Goal: Obtain resource: Download file/media

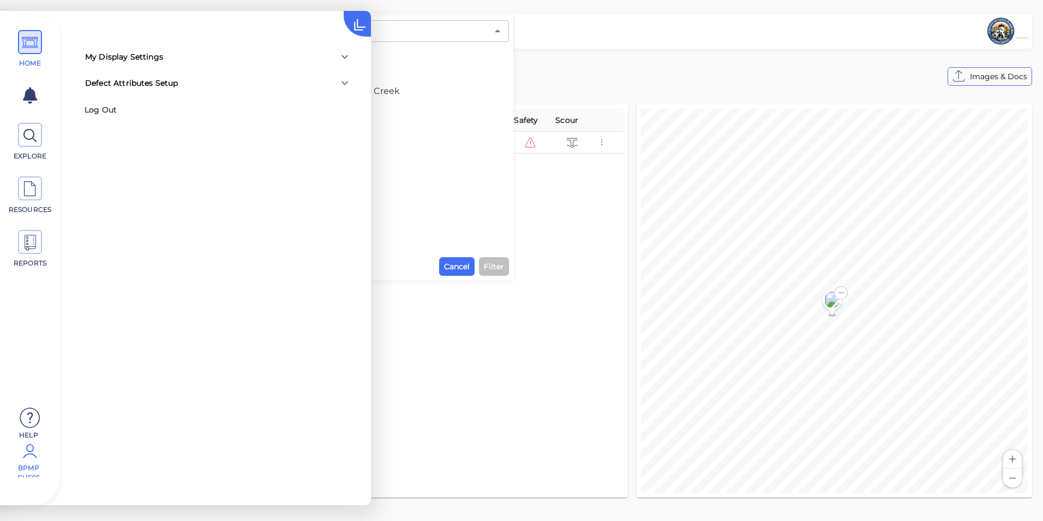
scroll to position [307, 0]
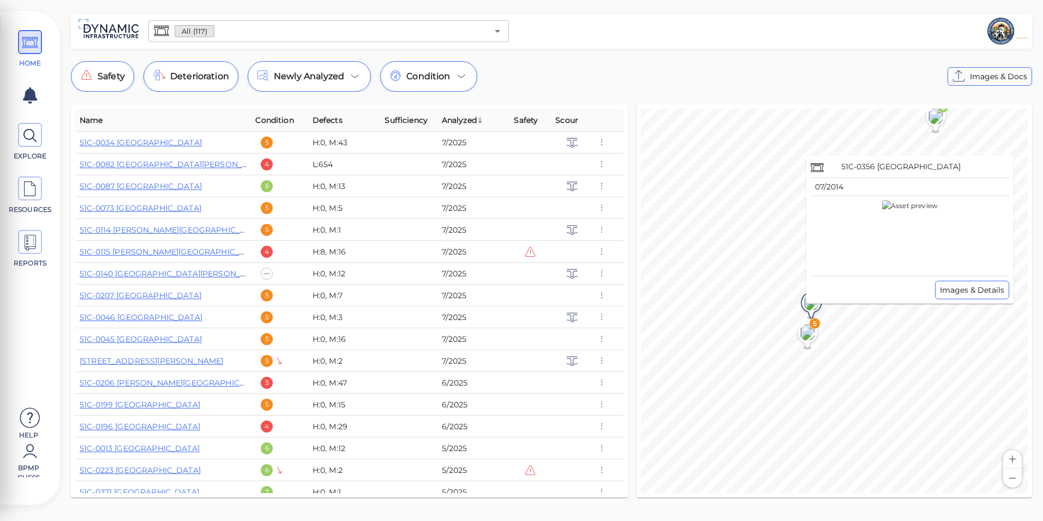
click at [810, 308] on image at bounding box center [811, 302] width 29 height 16
click at [34, 206] on span "RESOURCES" at bounding box center [30, 210] width 46 height 10
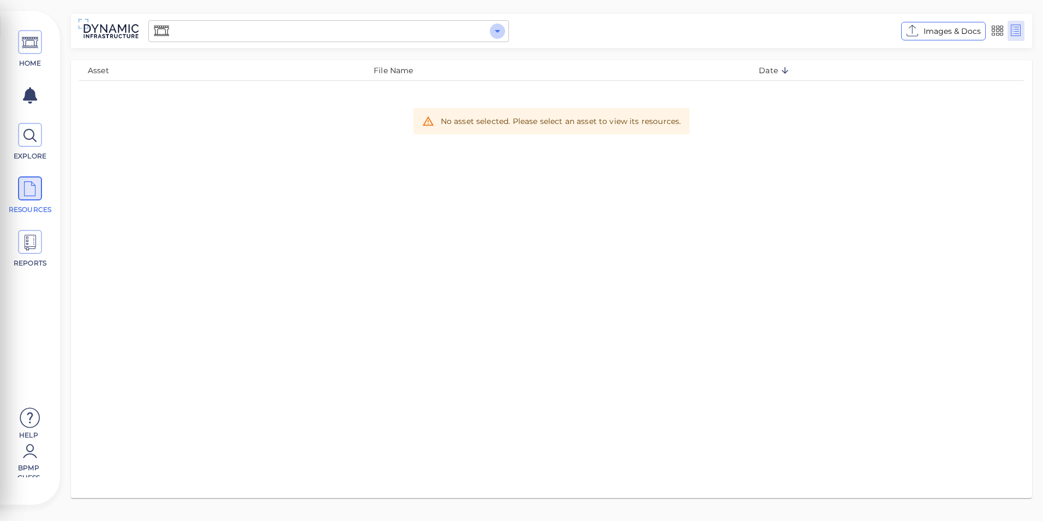
click at [501, 27] on icon "Open" at bounding box center [497, 31] width 13 height 13
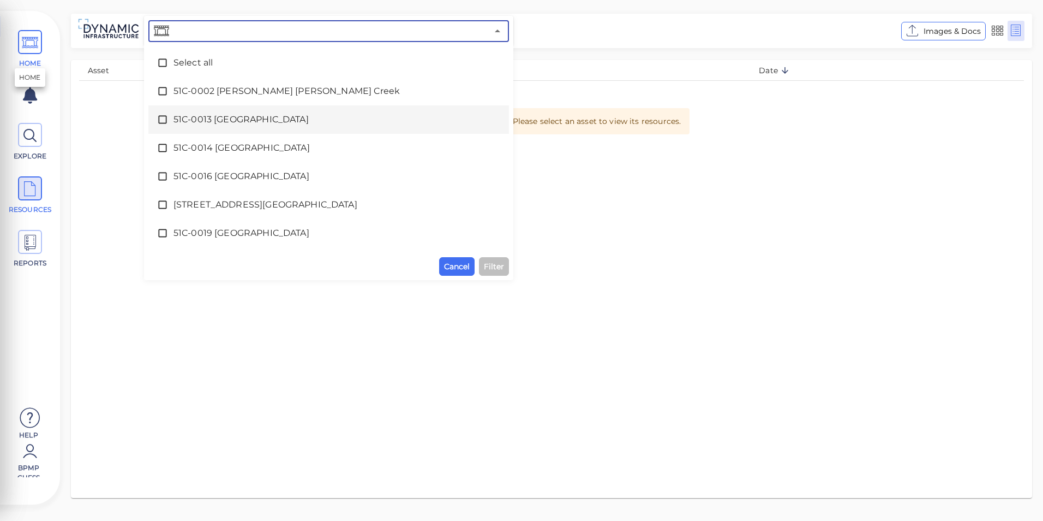
click at [22, 35] on icon at bounding box center [30, 43] width 16 height 25
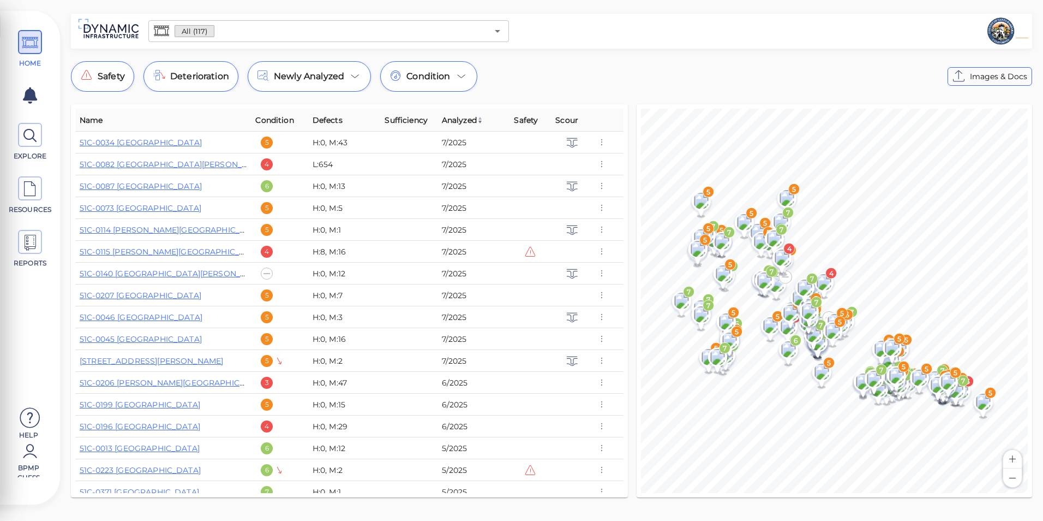
click at [165, 109] on th "Name" at bounding box center [163, 120] width 176 height 23
drag, startPoint x: 202, startPoint y: 103, endPoint x: 156, endPoint y: 102, distance: 46.4
click at [156, 102] on div "Name Condition Defects Sufficiency Analyzed Safety Scour 51C-0034 [GEOGRAPHIC_D…" at bounding box center [350, 301] width 566 height 402
click at [157, 145] on link "51C-0034 [GEOGRAPHIC_DATA]" at bounding box center [141, 143] width 122 height 10
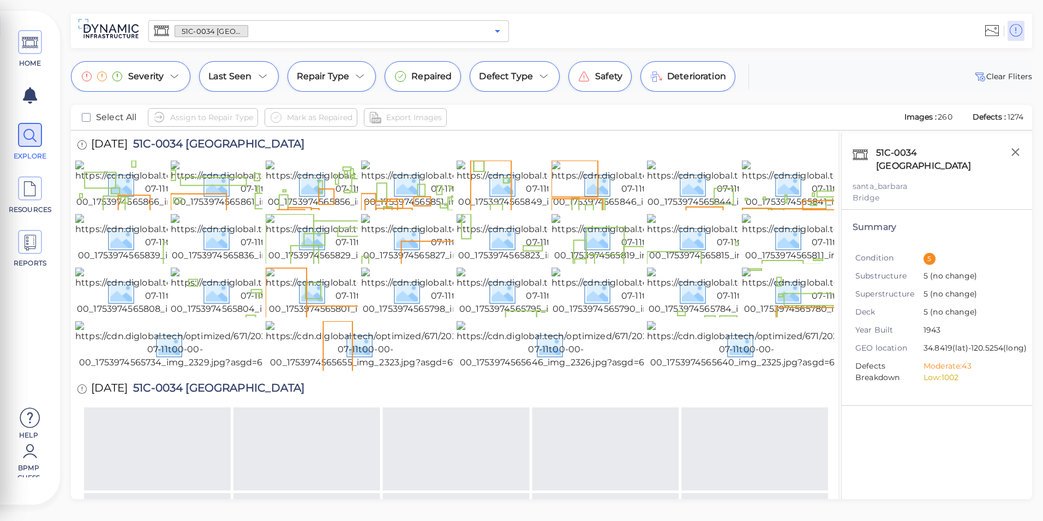
click at [494, 31] on icon "Open" at bounding box center [497, 31] width 13 height 13
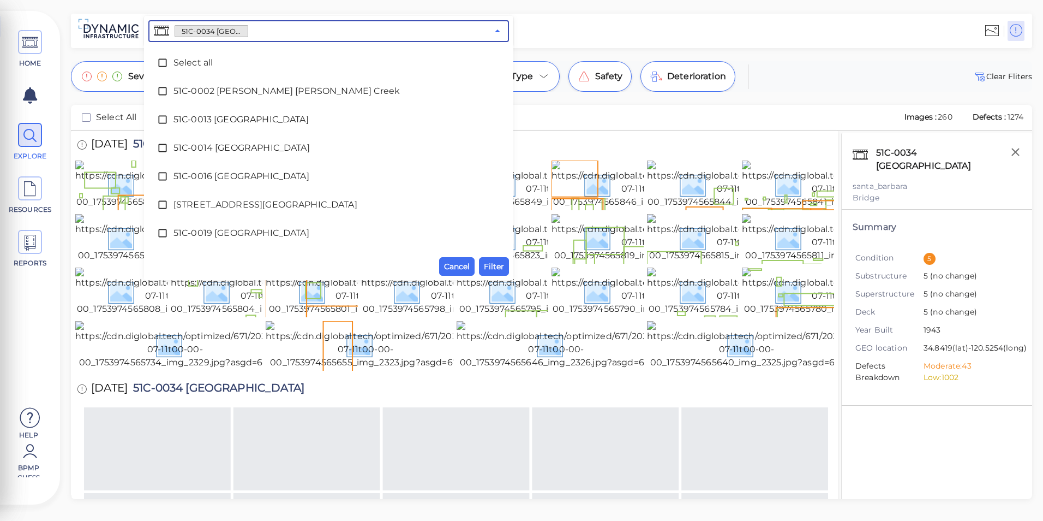
scroll to position [80, 0]
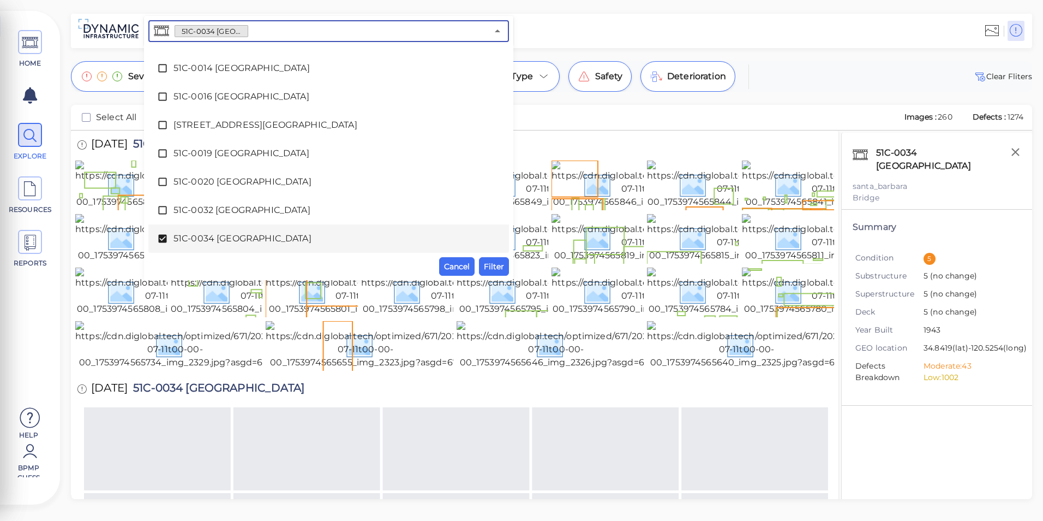
click at [194, 243] on span "51C-0034 [GEOGRAPHIC_DATA]" at bounding box center [329, 238] width 311 height 13
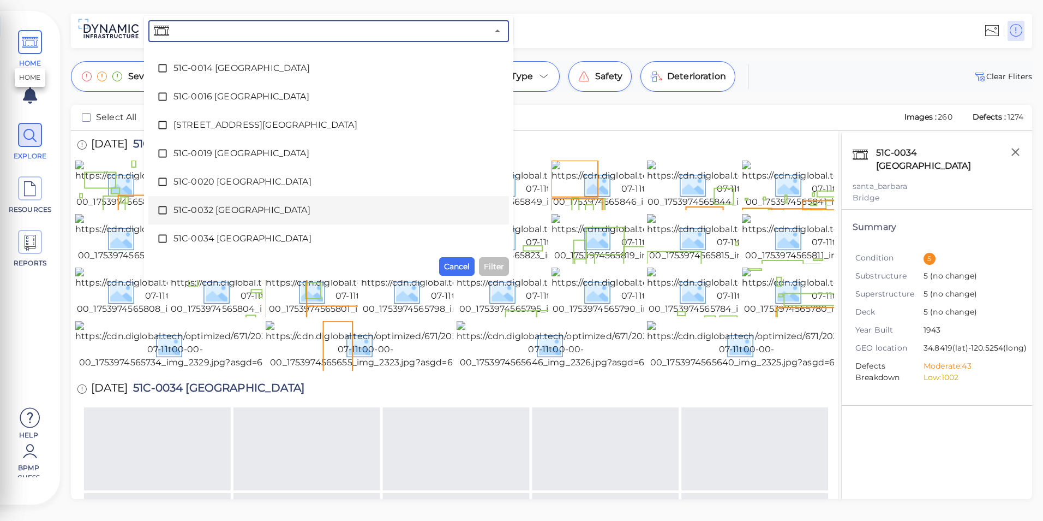
click at [28, 36] on icon at bounding box center [30, 43] width 16 height 25
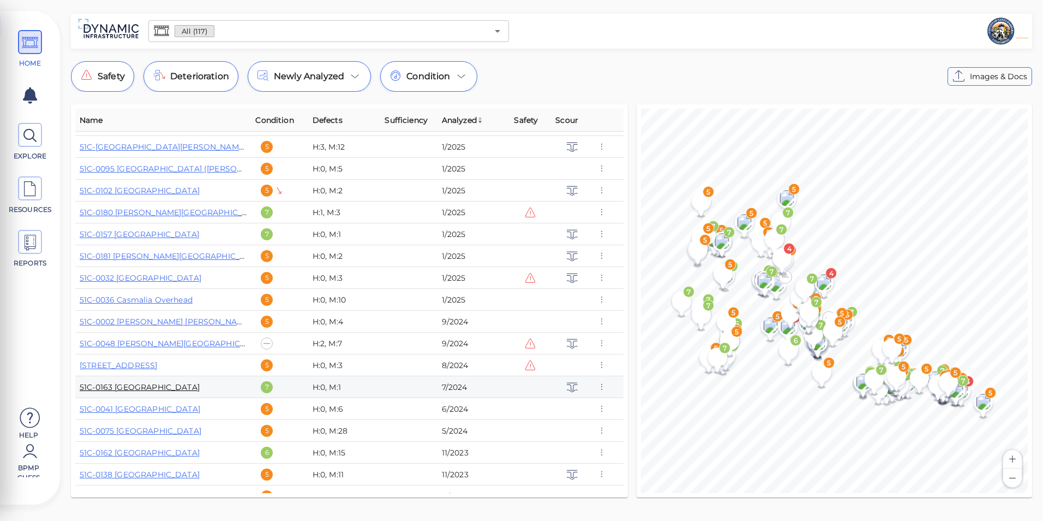
scroll to position [546, 0]
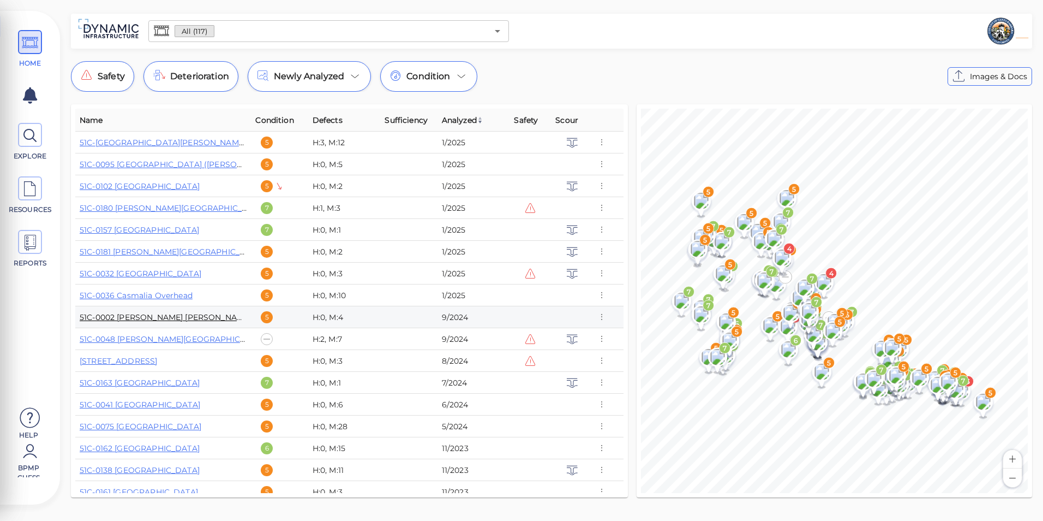
click at [132, 316] on link "51C-0002 [PERSON_NAME] [PERSON_NAME] Creek" at bounding box center [178, 317] width 196 height 10
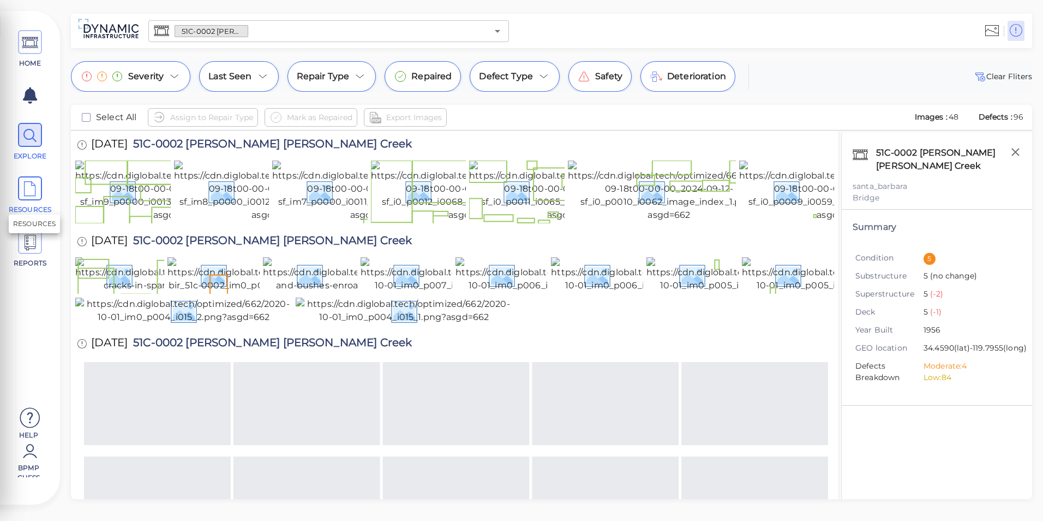
click at [36, 195] on icon at bounding box center [30, 189] width 16 height 25
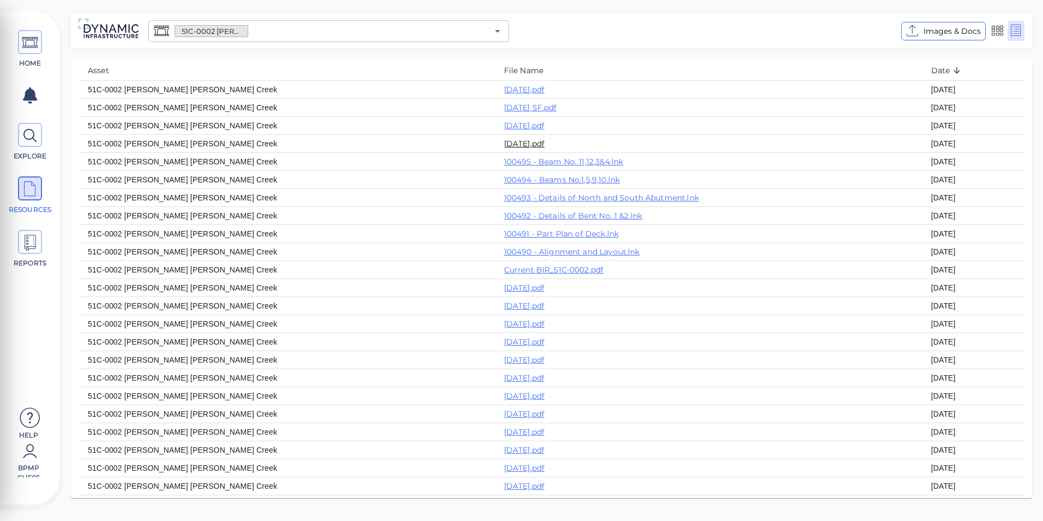
click at [504, 145] on link "[DATE].pdf" at bounding box center [524, 144] width 41 height 10
click at [494, 34] on icon "Open" at bounding box center [497, 31] width 13 height 13
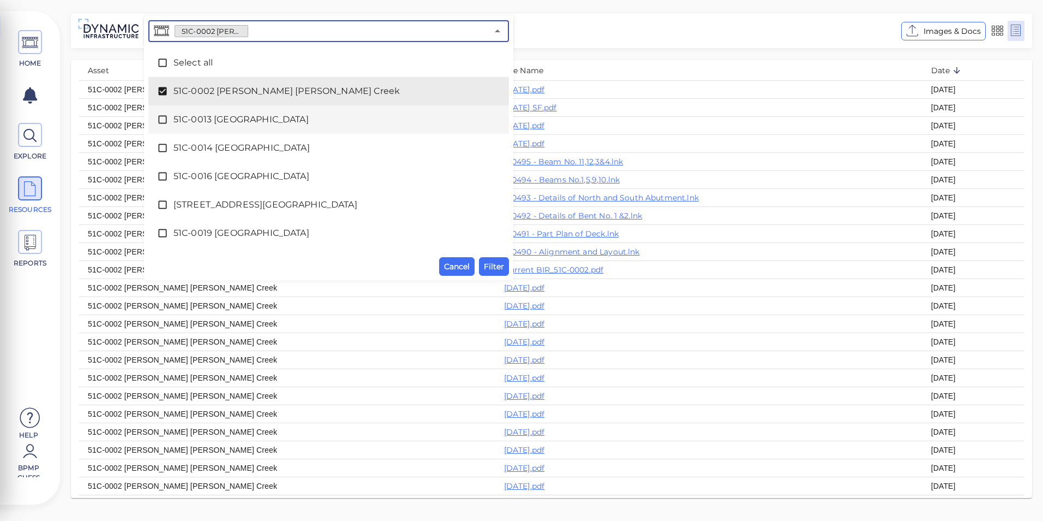
click at [216, 120] on span "51C-0013 [GEOGRAPHIC_DATA]" at bounding box center [329, 119] width 311 height 13
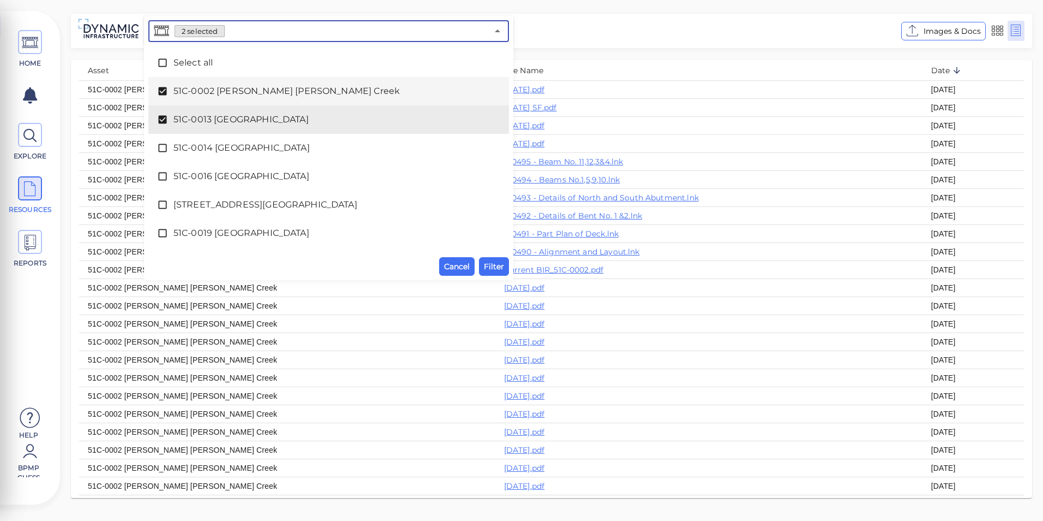
click at [223, 88] on span "51C-0002 [PERSON_NAME] [PERSON_NAME] Creek" at bounding box center [329, 91] width 311 height 13
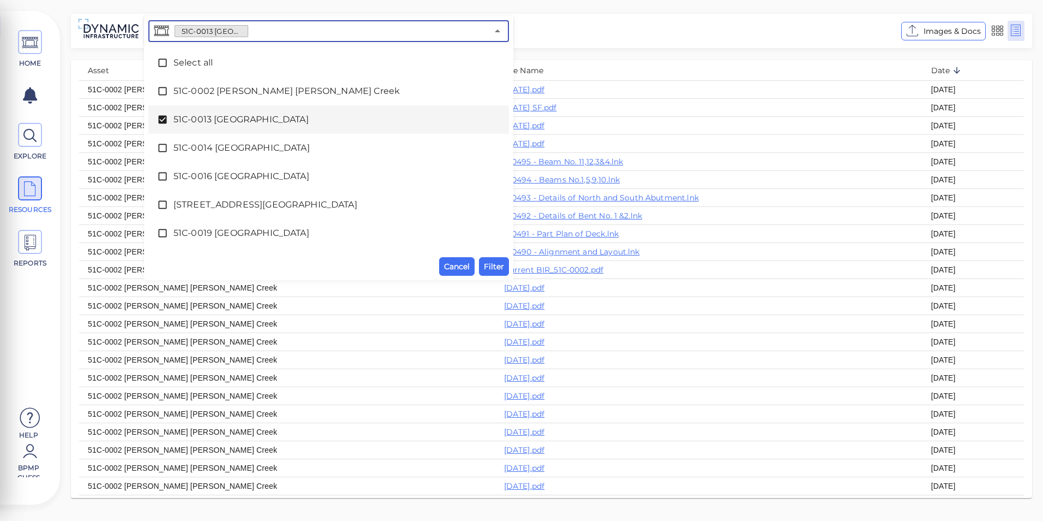
click at [221, 116] on span "51C-0013 [GEOGRAPHIC_DATA]" at bounding box center [329, 119] width 311 height 13
click at [214, 119] on span "51C-0013 [GEOGRAPHIC_DATA]" at bounding box center [329, 119] width 311 height 13
click at [496, 265] on span "Filter" at bounding box center [494, 266] width 20 height 13
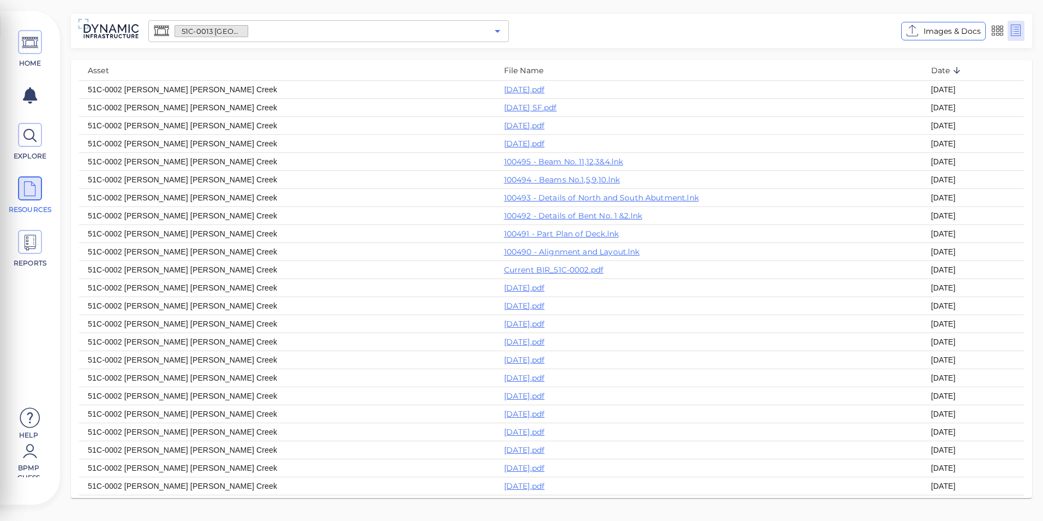
click at [498, 34] on icon "Open" at bounding box center [497, 31] width 13 height 13
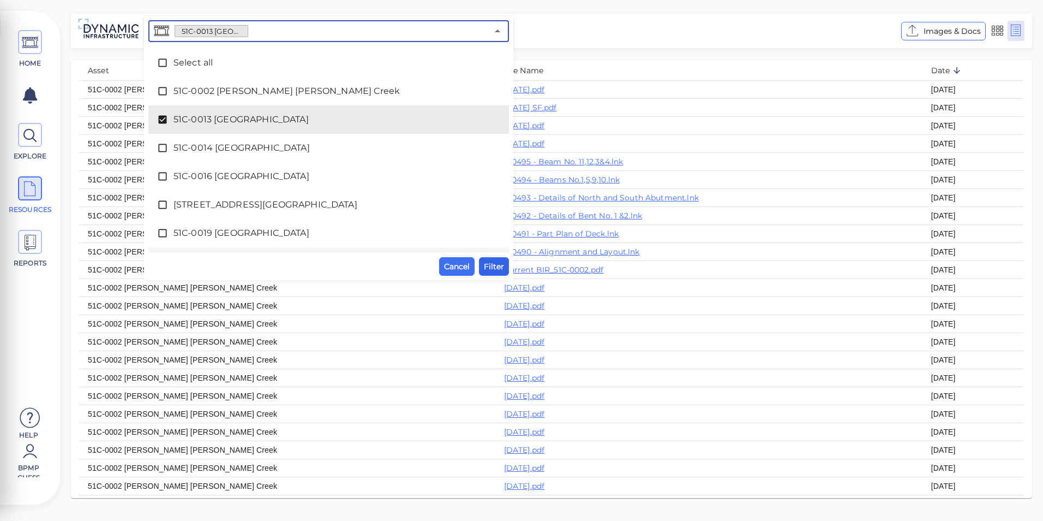
click at [497, 259] on button "Filter" at bounding box center [494, 266] width 30 height 19
